Goal: Task Accomplishment & Management: Manage account settings

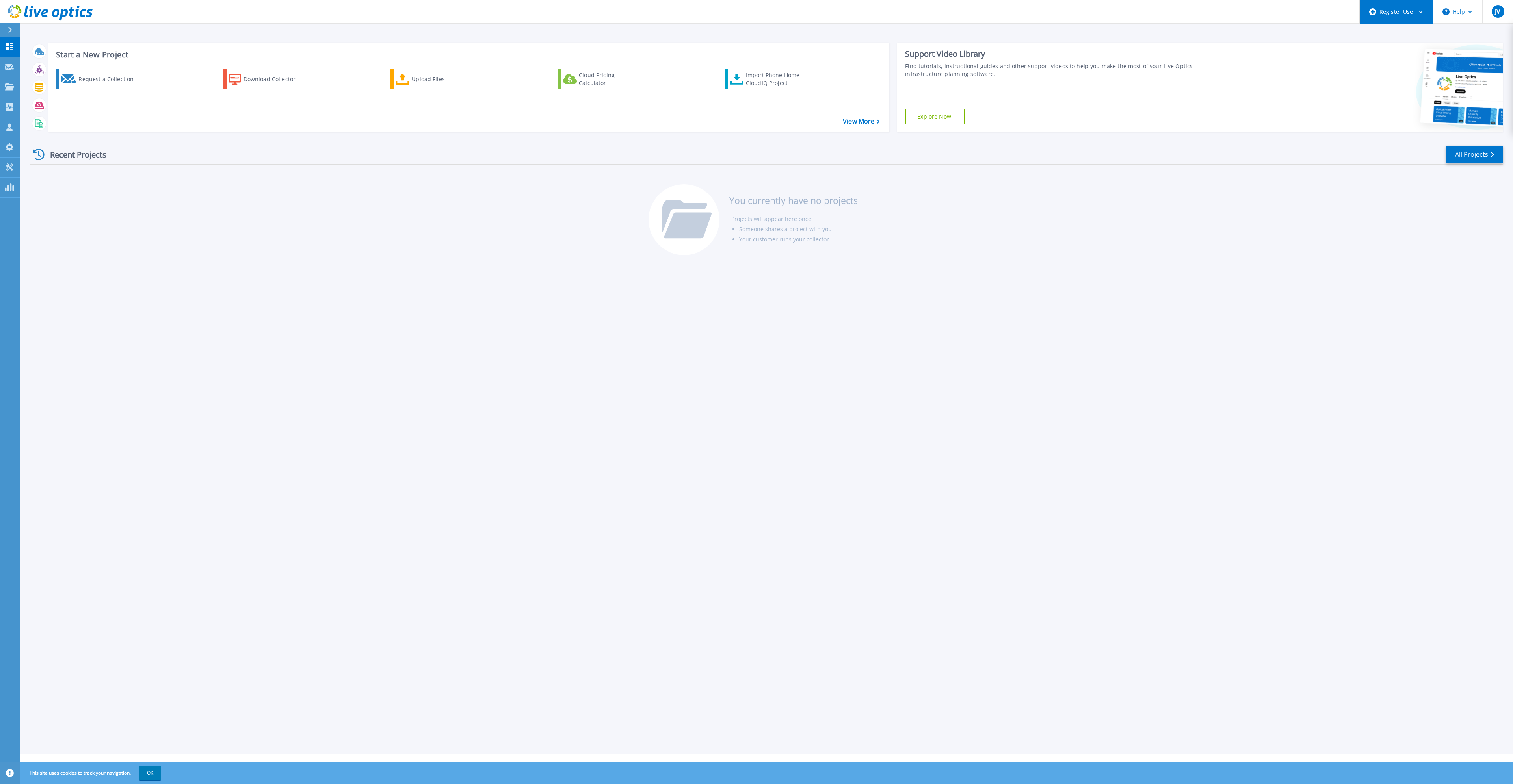
click at [1395, 12] on div "Register User" at bounding box center [1395, 12] width 73 height 24
click at [1317, 284] on div "Start a New Project Request a Collection Download Collector Upload Files Cloud …" at bounding box center [766, 377] width 1493 height 754
click at [1502, 15] on div "JV" at bounding box center [1498, 11] width 13 height 13
click at [1405, 104] on link "My Profile" at bounding box center [1411, 106] width 27 height 7
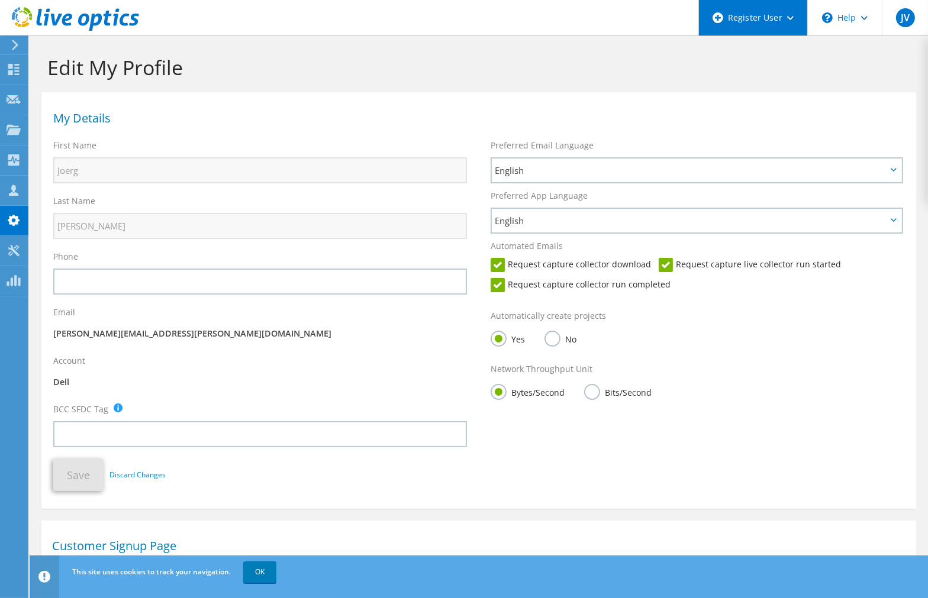
click at [754, 23] on div "Register User" at bounding box center [752, 18] width 109 height 36
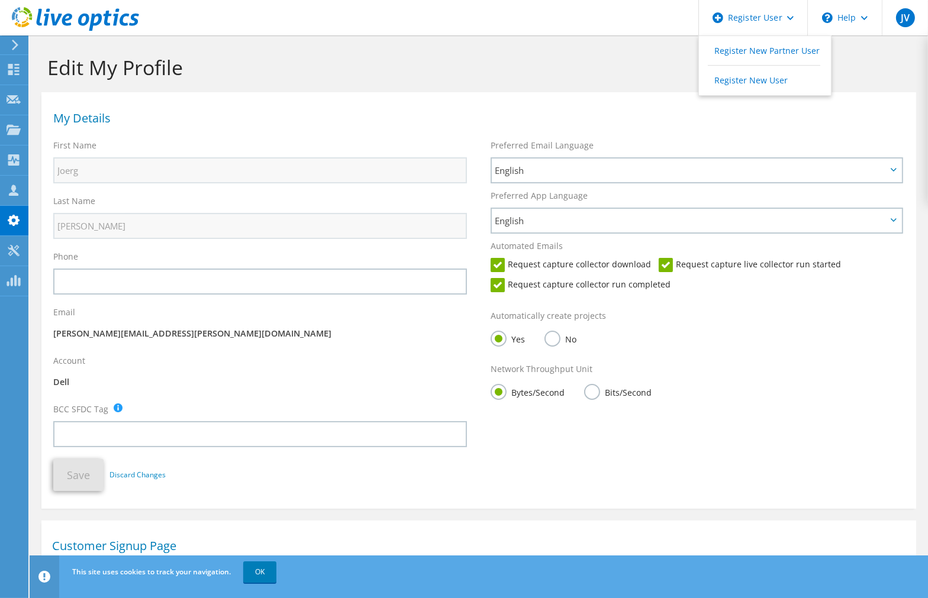
click at [611, 60] on h1 "Edit My Profile" at bounding box center [475, 67] width 857 height 25
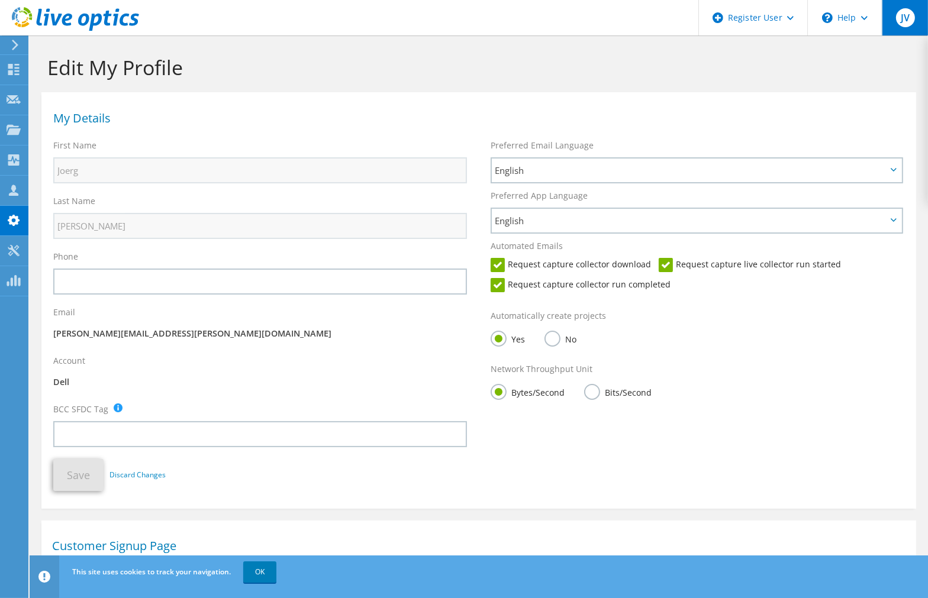
click at [907, 22] on span "JV" at bounding box center [905, 17] width 19 height 19
